Goal: Task Accomplishment & Management: Use online tool/utility

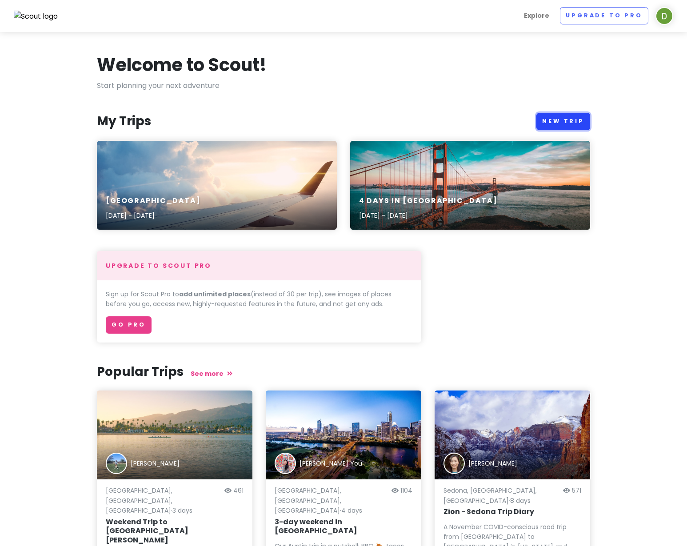
click at [565, 123] on link "New Trip" at bounding box center [563, 121] width 54 height 17
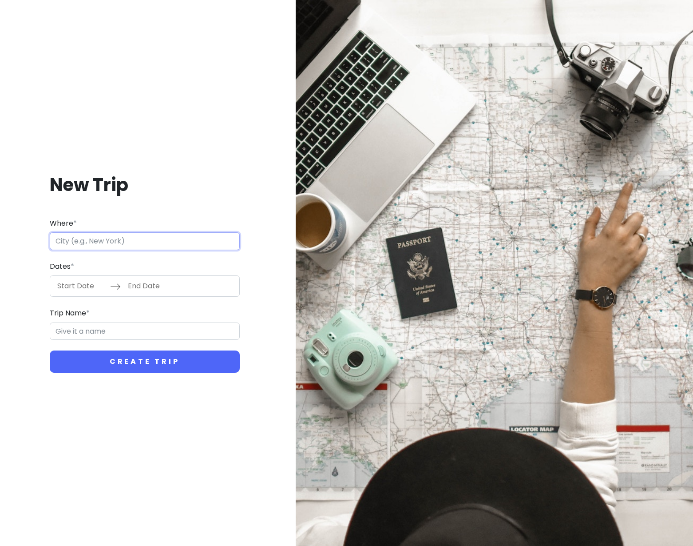
click at [63, 242] on input "Where *" at bounding box center [145, 241] width 190 height 18
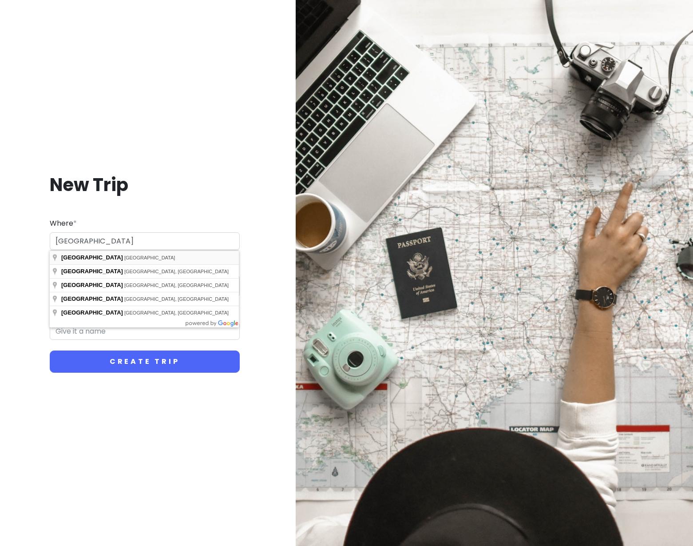
type input "[GEOGRAPHIC_DATA], [GEOGRAPHIC_DATA]"
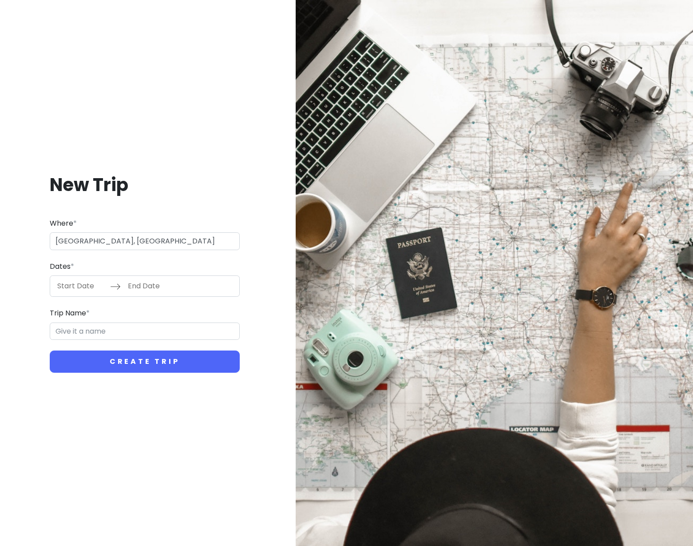
type input "Paris Trip"
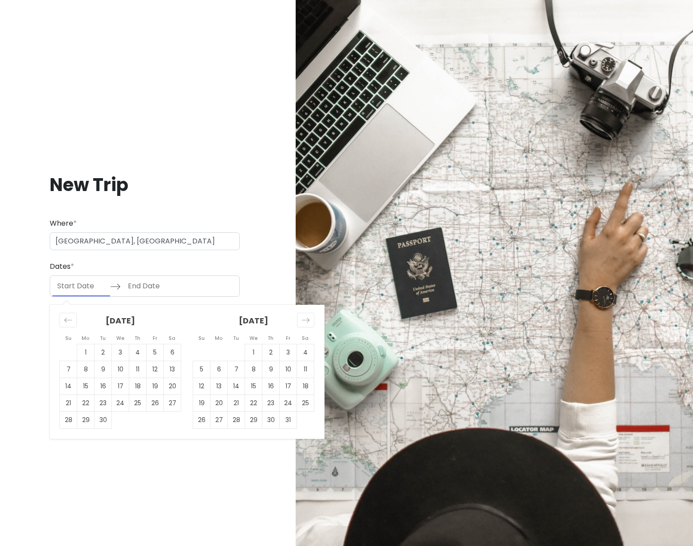
click at [68, 290] on input "Start Date" at bounding box center [81, 286] width 58 height 20
click at [309, 318] on icon "Move forward to switch to the next month." at bounding box center [306, 320] width 8 height 8
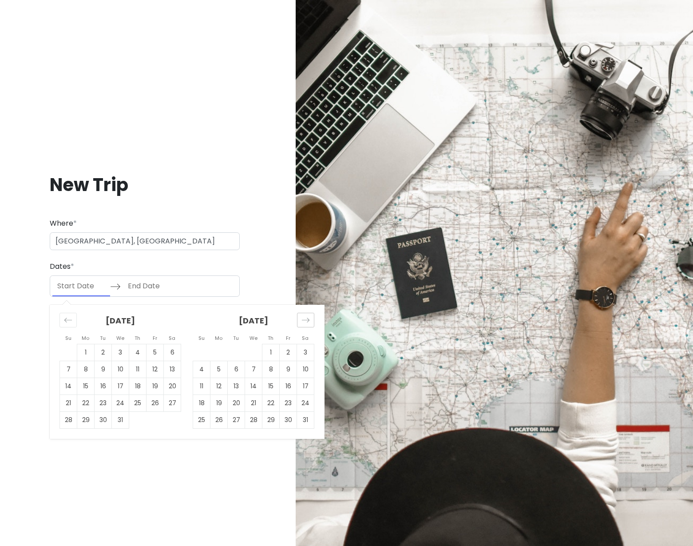
click at [309, 318] on icon "Move forward to switch to the next month." at bounding box center [306, 320] width 8 height 8
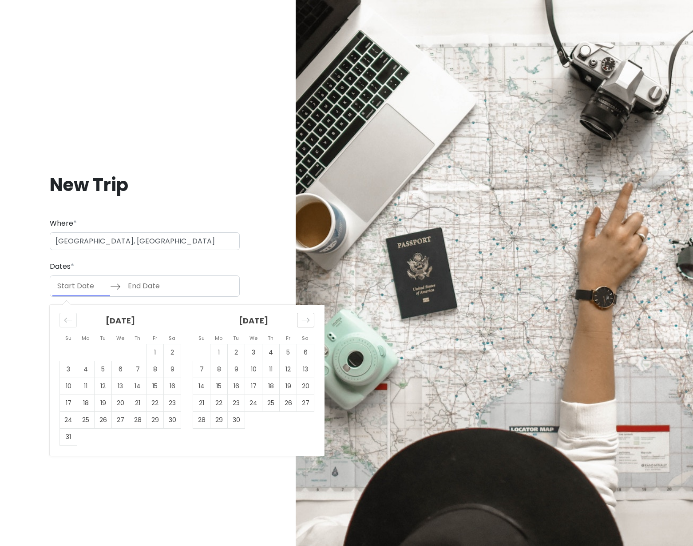
click at [309, 318] on icon "Move forward to switch to the next month." at bounding box center [306, 320] width 8 height 8
click at [103, 349] on td "1" at bounding box center [103, 352] width 17 height 17
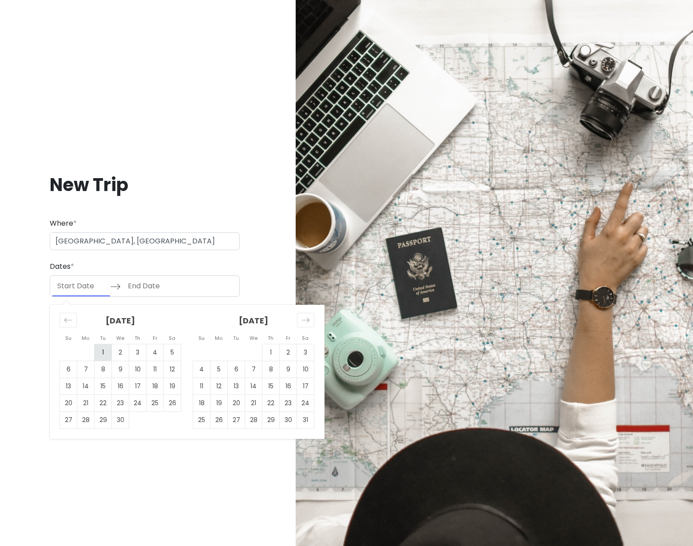
type input "[DATE]"
click at [169, 352] on td "5" at bounding box center [172, 352] width 17 height 17
type input "[DATE]"
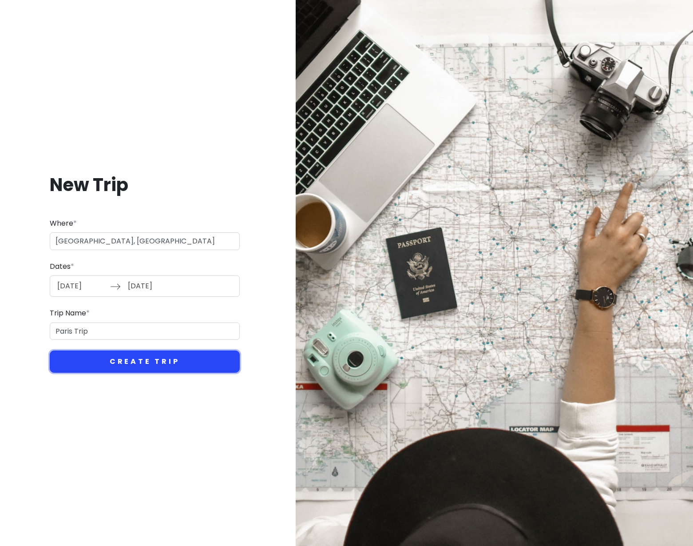
click at [153, 365] on button "Create Trip" at bounding box center [145, 361] width 190 height 22
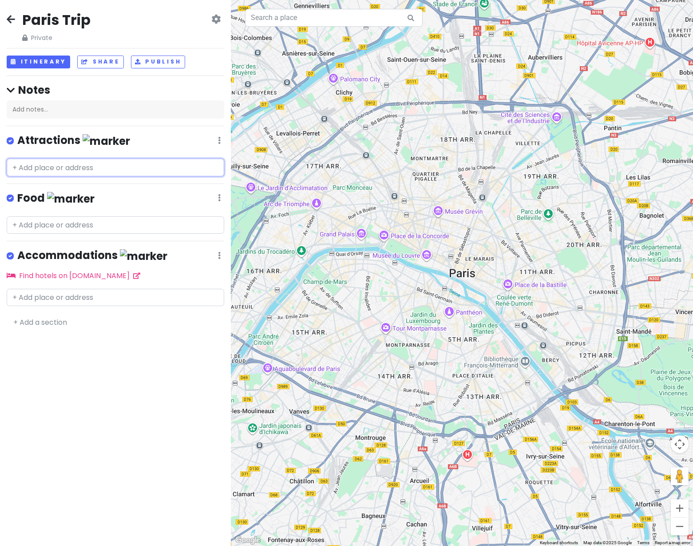
click at [36, 167] on input "text" at bounding box center [116, 168] width 218 height 18
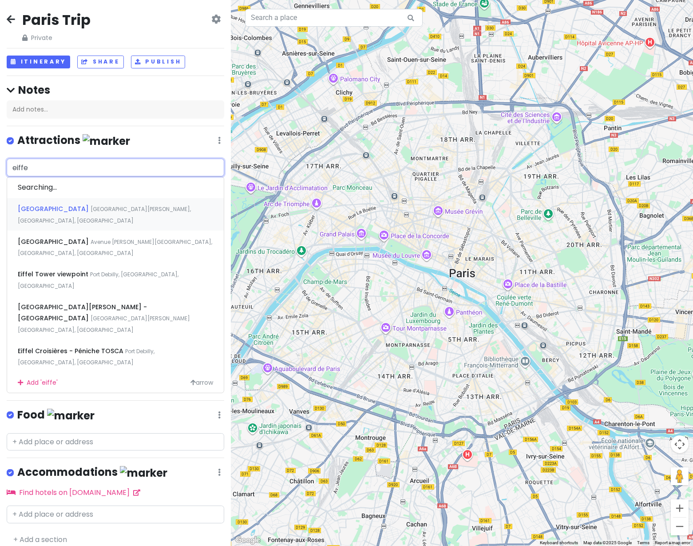
type input "eiffel"
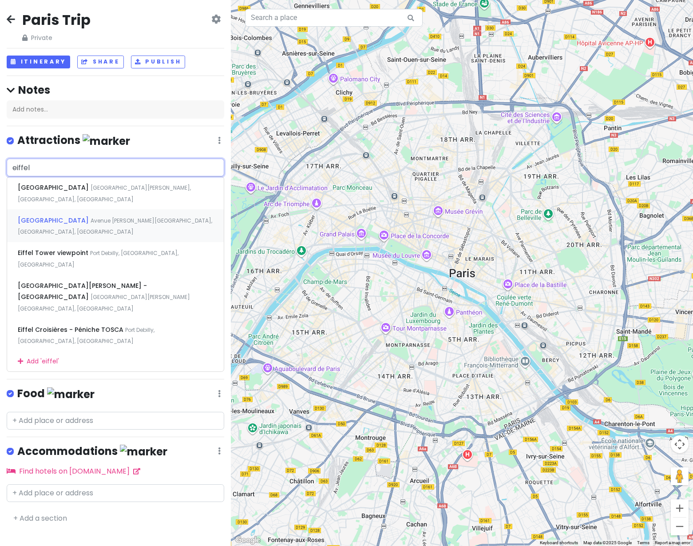
click at [65, 217] on span "Avenue [PERSON_NAME][GEOGRAPHIC_DATA], [GEOGRAPHIC_DATA], [GEOGRAPHIC_DATA]" at bounding box center [115, 226] width 194 height 19
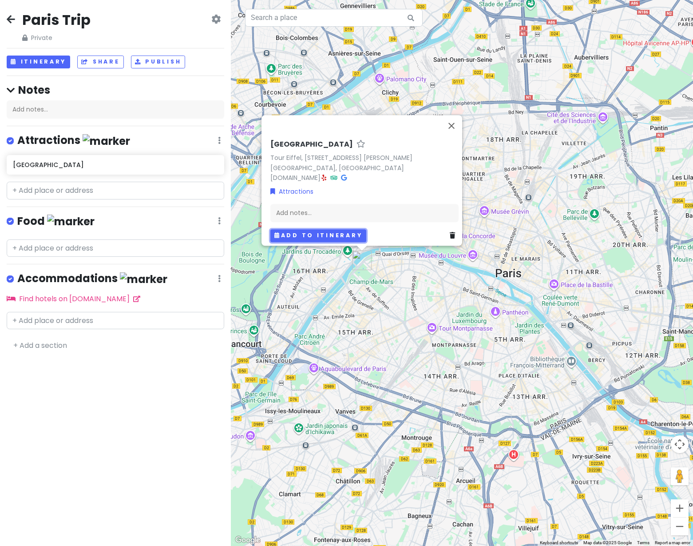
click at [305, 230] on button "Add to itinerary" at bounding box center [318, 235] width 96 height 13
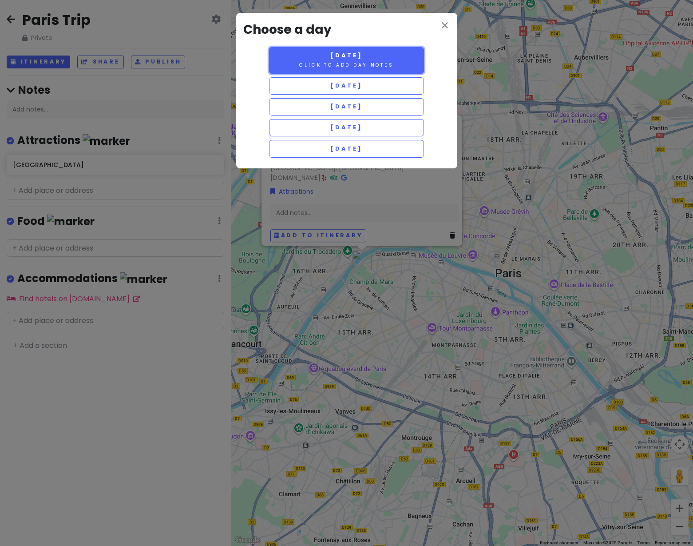
click at [329, 66] on small "Click to add day notes" at bounding box center [346, 65] width 94 height 7
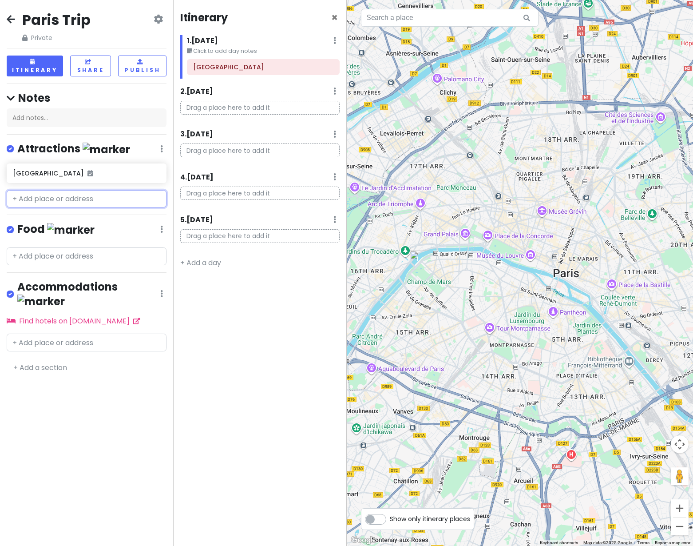
click at [15, 199] on input "text" at bounding box center [87, 199] width 160 height 18
paste input "Arc de Triomphe"
type input "Arc de Triomphe"
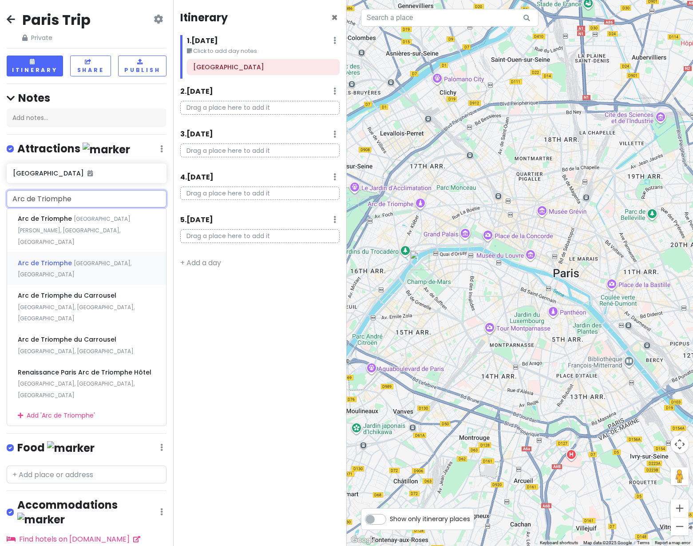
click at [42, 258] on span "Arc de Triomphe" at bounding box center [46, 262] width 56 height 9
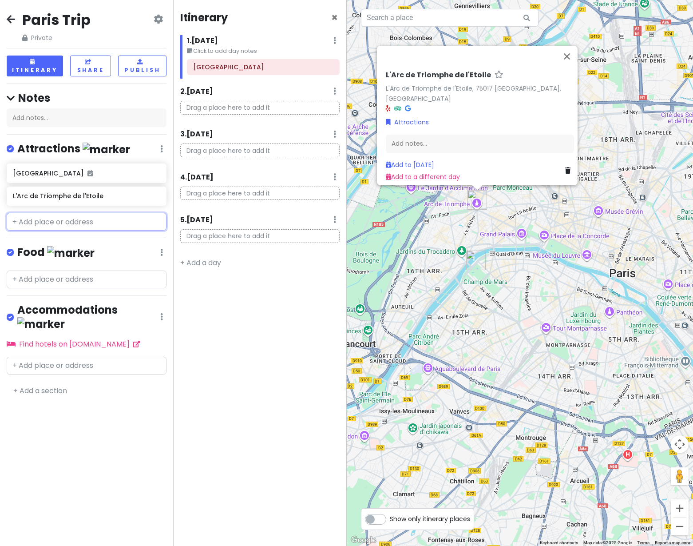
paste input "[GEOGRAPHIC_DATA] to [GEOGRAPHIC_DATA]"
type input "[GEOGRAPHIC_DATA] to [GEOGRAPHIC_DATA]"
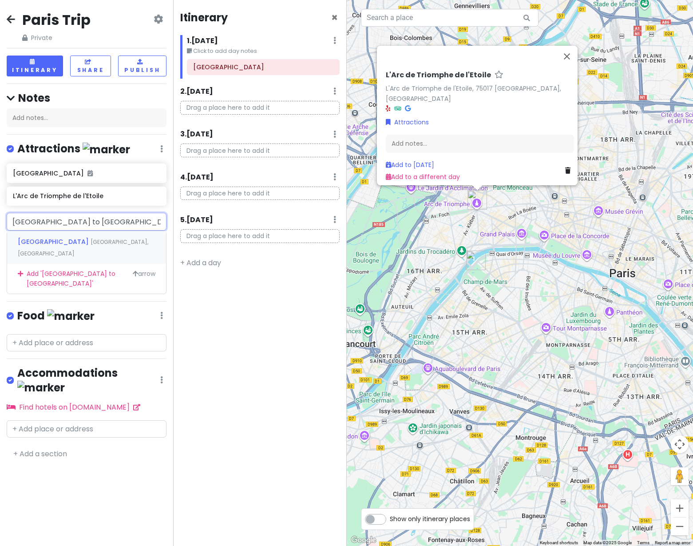
click at [41, 246] on span "[GEOGRAPHIC_DATA]" at bounding box center [54, 241] width 73 height 9
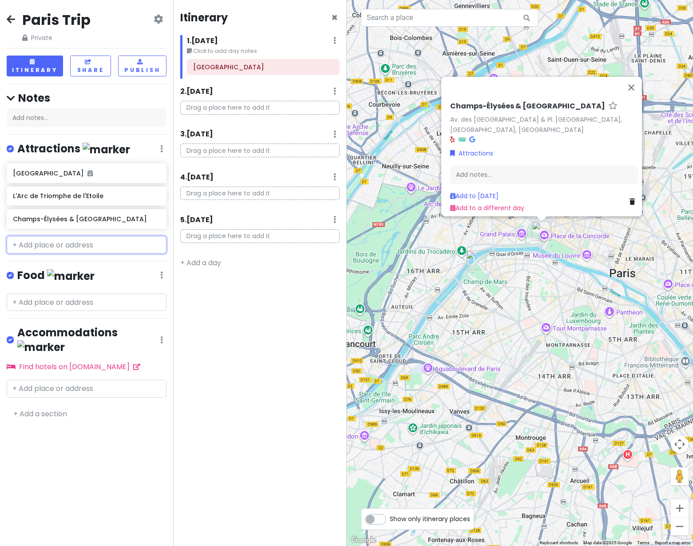
paste input "[GEOGRAPHIC_DATA]"
type input "[GEOGRAPHIC_DATA]"
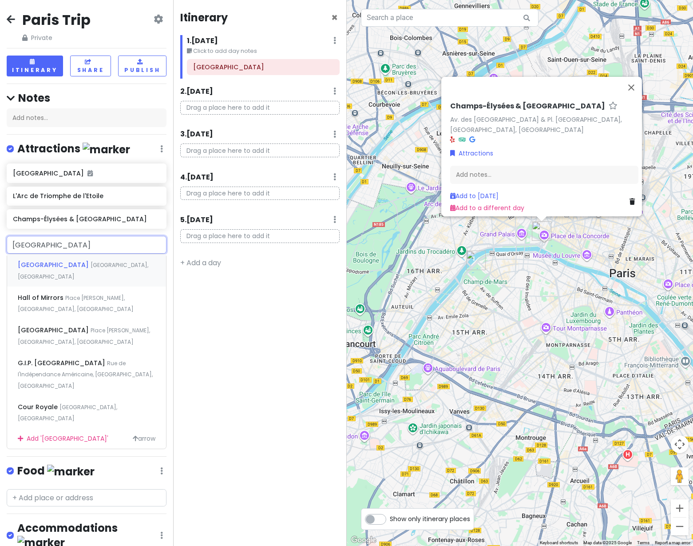
click at [43, 266] on span "[GEOGRAPHIC_DATA]" at bounding box center [54, 264] width 73 height 9
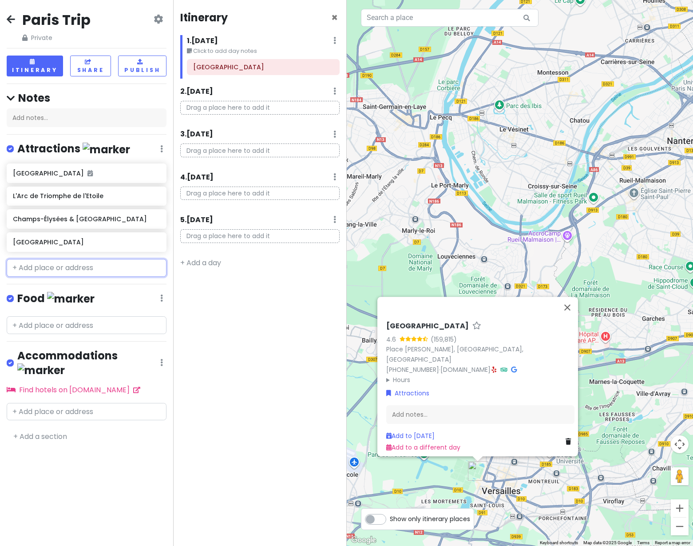
paste input "[GEOGRAPHIC_DATA]"
type input "[GEOGRAPHIC_DATA]"
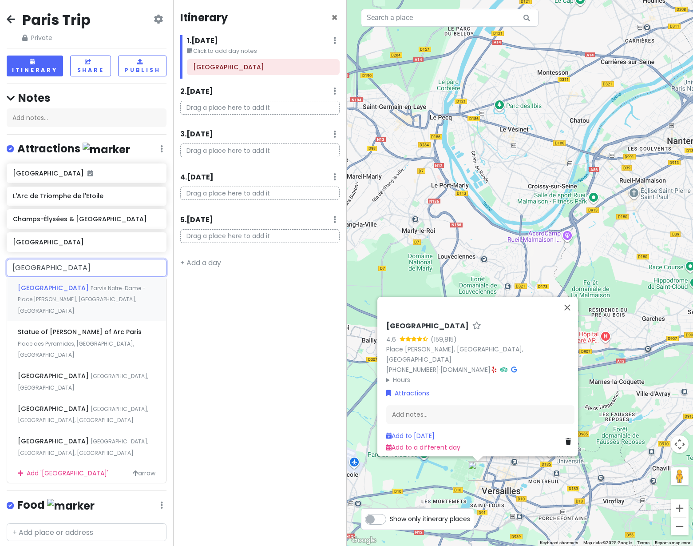
click at [75, 293] on div "[GEOGRAPHIC_DATA][PERSON_NAME] [GEOGRAPHIC_DATA][PERSON_NAME], [GEOGRAPHIC_DATA…" at bounding box center [86, 299] width 159 height 44
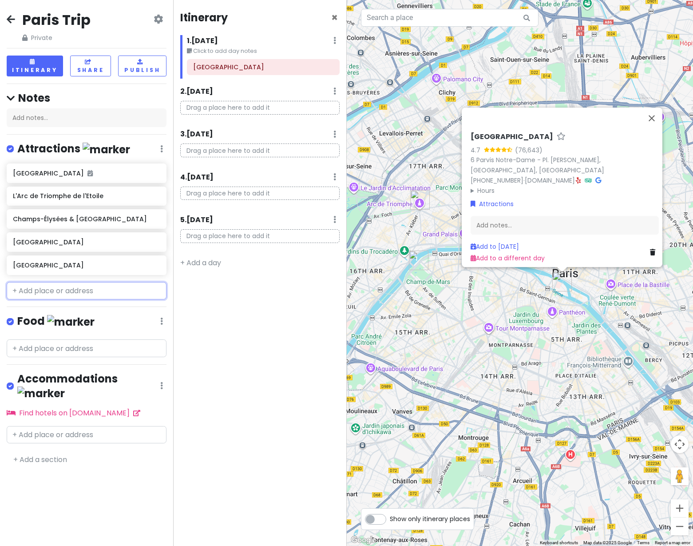
paste input "Pont [PERSON_NAME]."
type input "Pont [PERSON_NAME]."
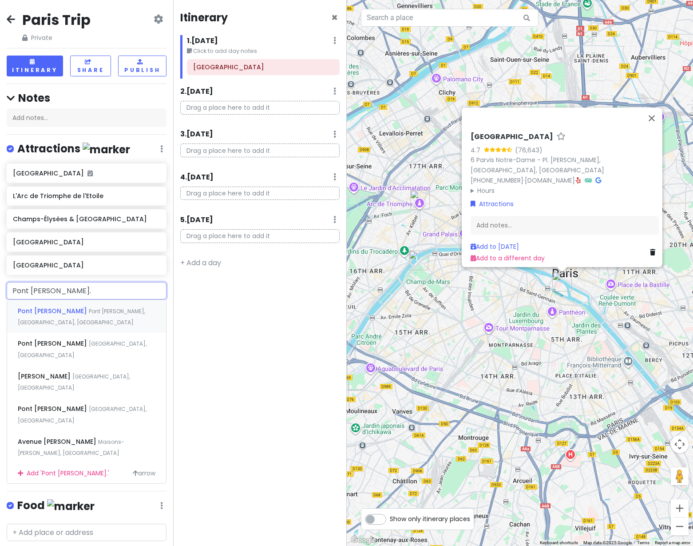
click at [36, 310] on span "Pont [PERSON_NAME]" at bounding box center [53, 310] width 71 height 9
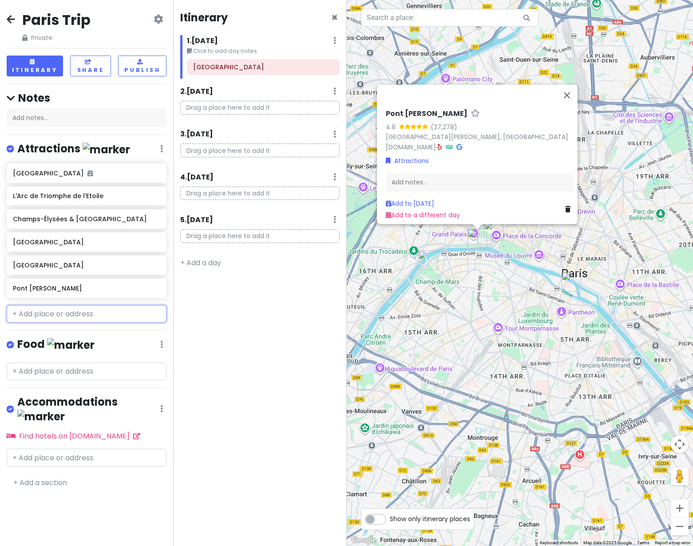
paste input "[GEOGRAPHIC_DATA],"
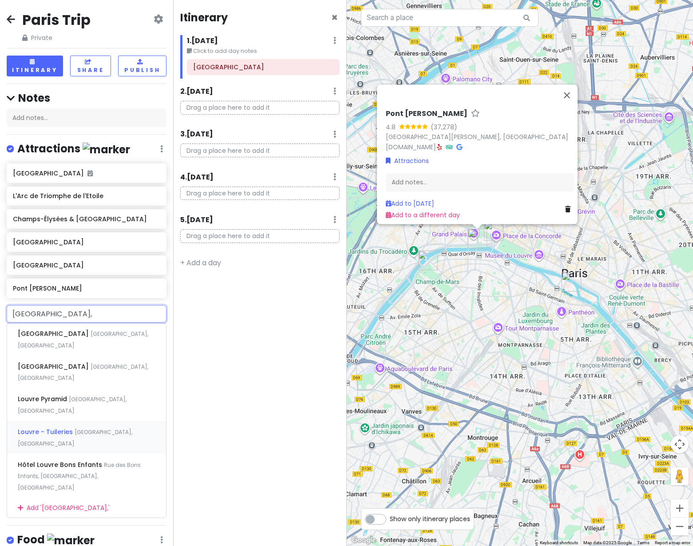
type input "[GEOGRAPHIC_DATA]"
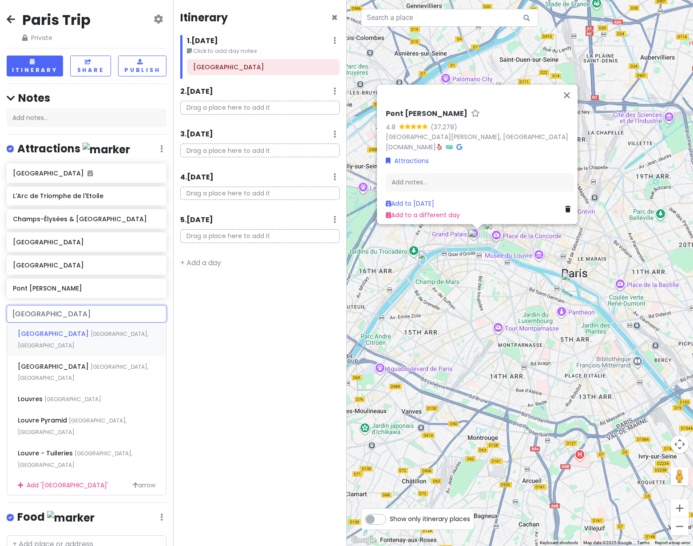
click at [48, 335] on span "[GEOGRAPHIC_DATA]" at bounding box center [54, 333] width 73 height 9
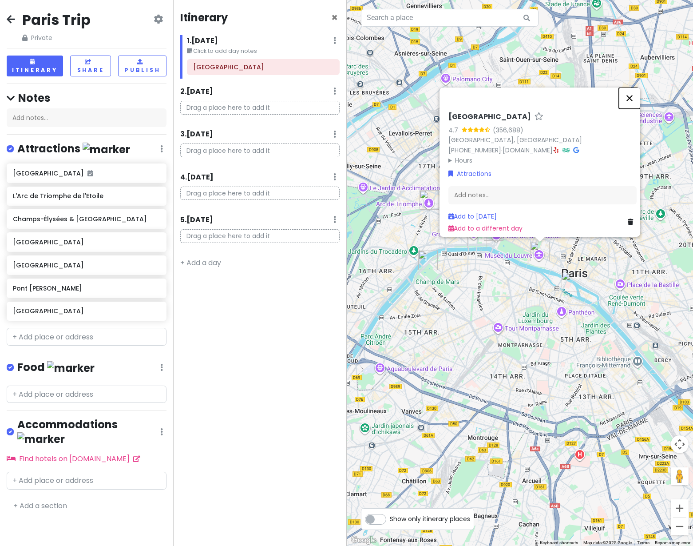
click at [633, 95] on button "Close" at bounding box center [629, 97] width 21 height 21
